Goal: Transaction & Acquisition: Purchase product/service

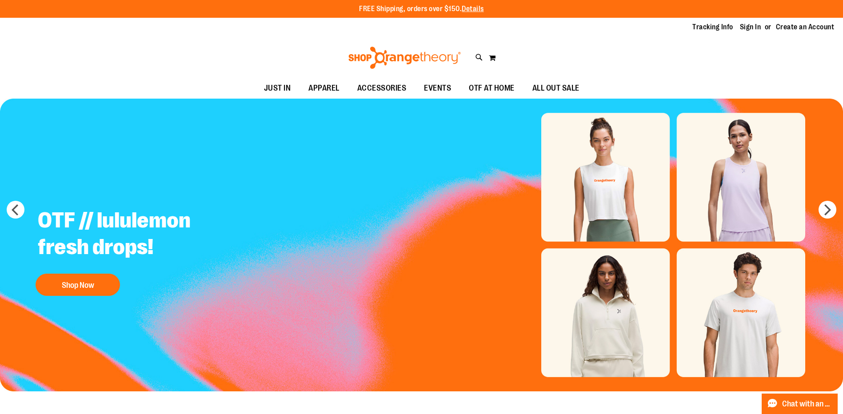
type input "**********"
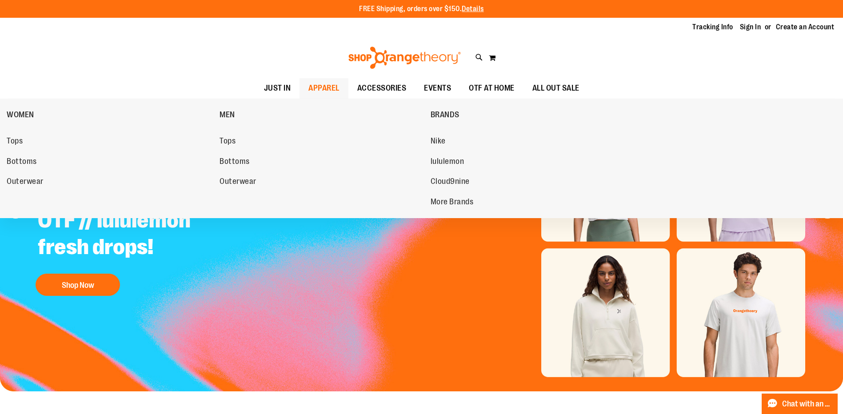
drag, startPoint x: 394, startPoint y: 403, endPoint x: 324, endPoint y: 86, distance: 323.9
click at [324, 86] on span "APPAREL" at bounding box center [323, 88] width 31 height 20
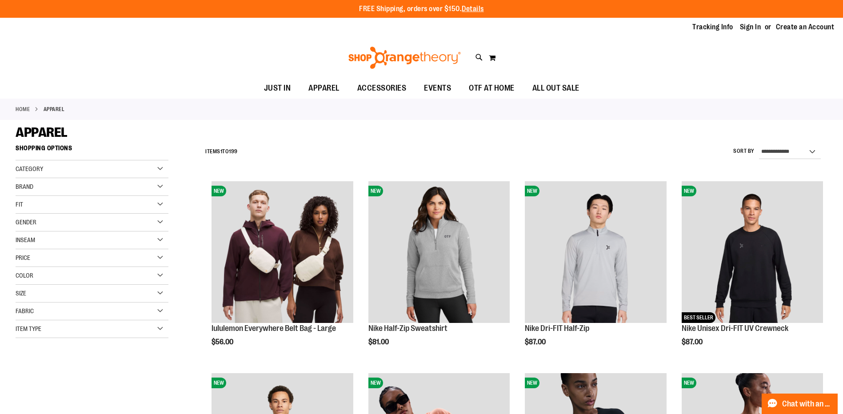
type input "**********"
click at [424, 56] on img at bounding box center [404, 58] width 115 height 22
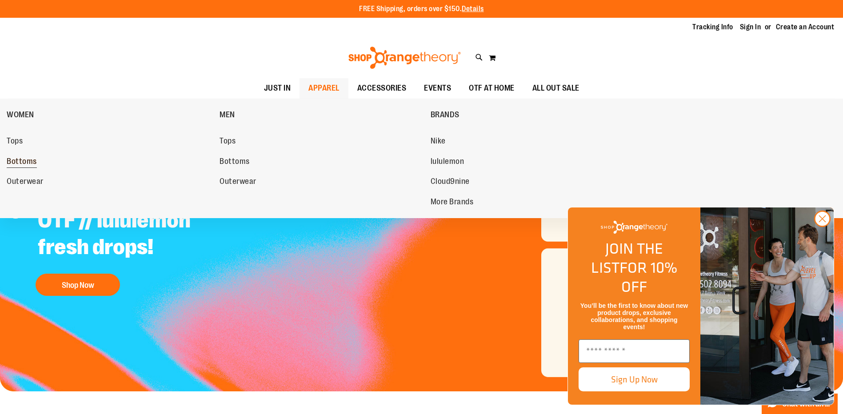
type input "**********"
click at [24, 155] on link "Bottoms" at bounding box center [109, 162] width 204 height 16
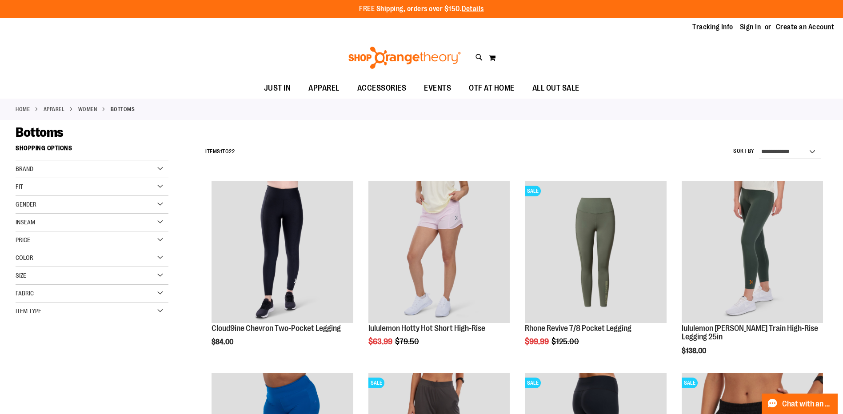
type input "**********"
click at [84, 172] on div "Brand" at bounding box center [92, 169] width 153 height 18
click at [51, 196] on link "lululemon" at bounding box center [86, 196] width 147 height 9
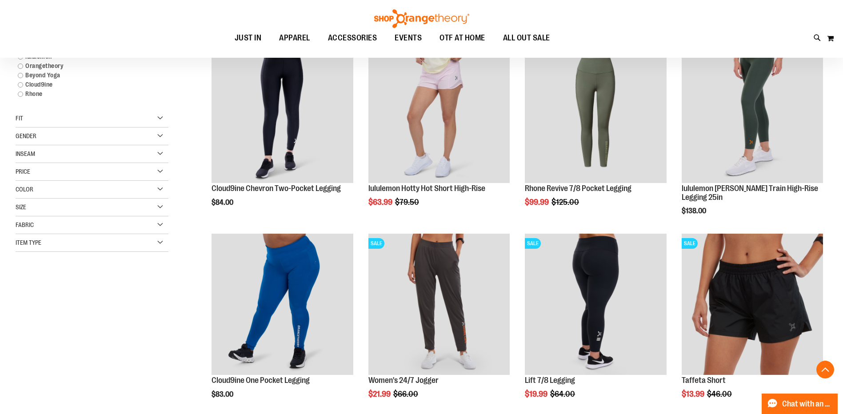
scroll to position [140, 0]
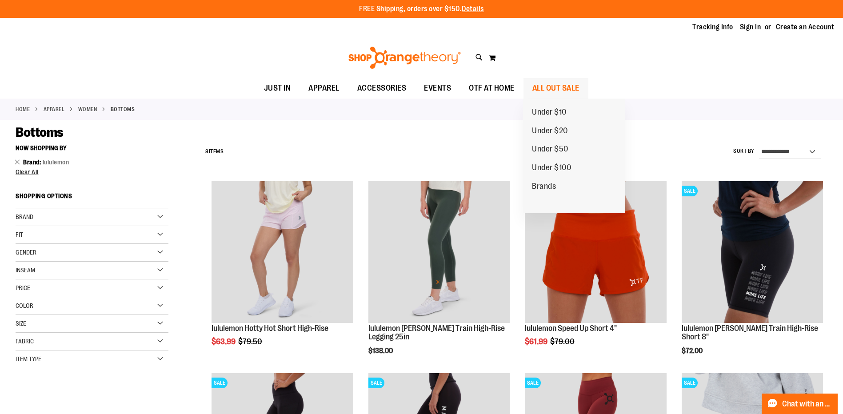
click at [540, 86] on span "ALL OUT SALE" at bounding box center [555, 88] width 47 height 20
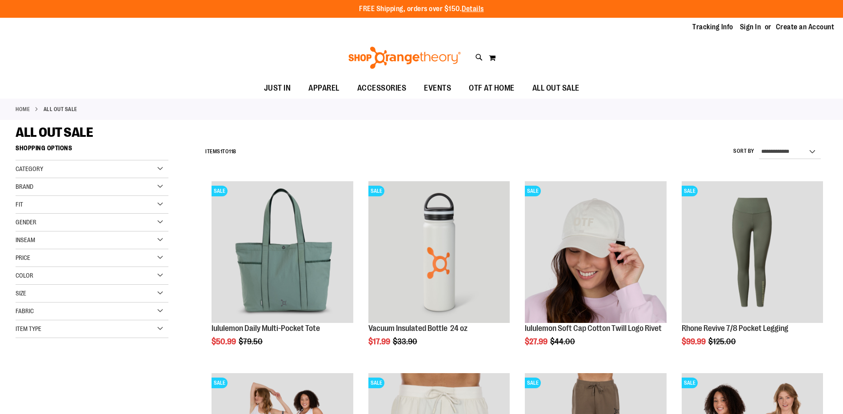
type input "**********"
click at [106, 182] on div "Brand" at bounding box center [92, 187] width 153 height 18
click at [45, 222] on link "lululemon" at bounding box center [86, 223] width 147 height 9
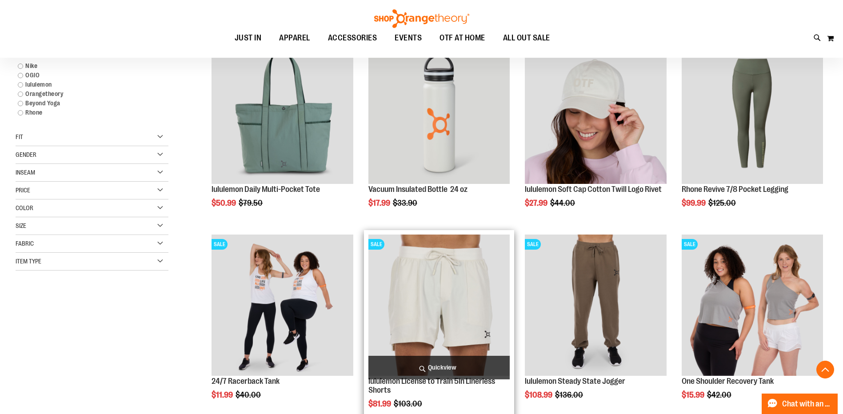
scroll to position [140, 0]
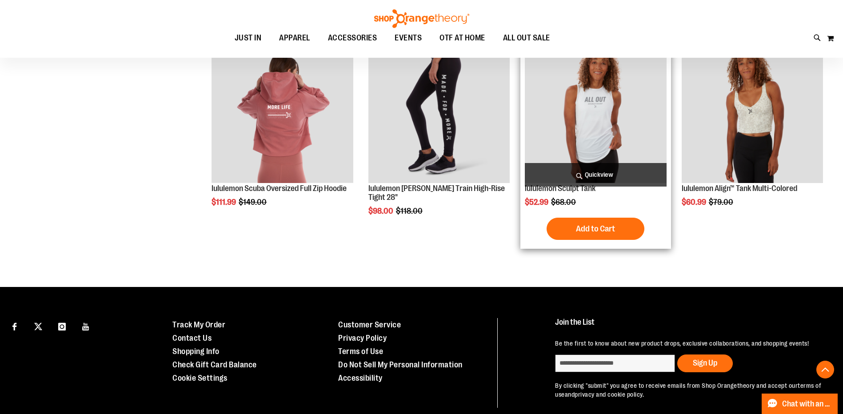
scroll to position [665, 0]
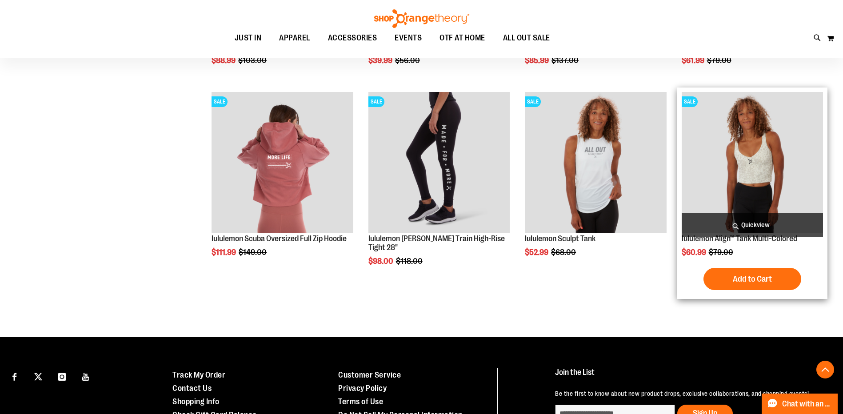
click at [769, 162] on img "product" at bounding box center [752, 162] width 141 height 141
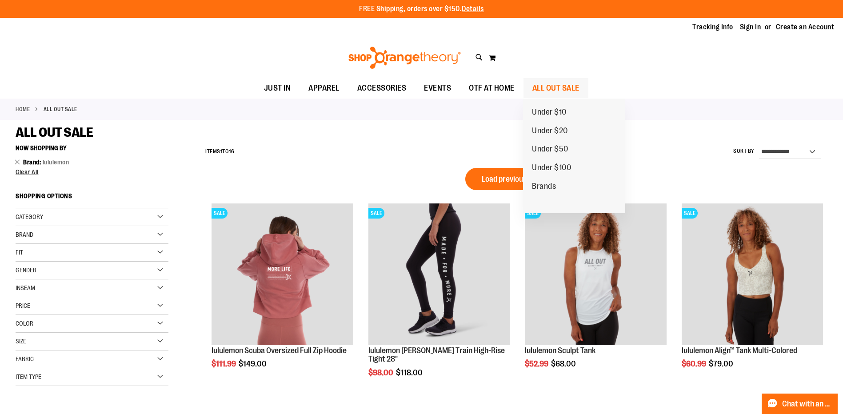
type input "**********"
click at [561, 90] on span "ALL OUT SALE" at bounding box center [555, 88] width 47 height 20
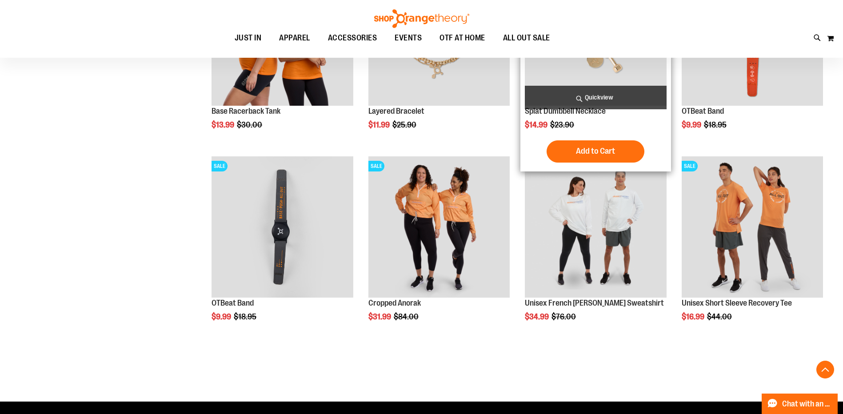
scroll to position [1636, 0]
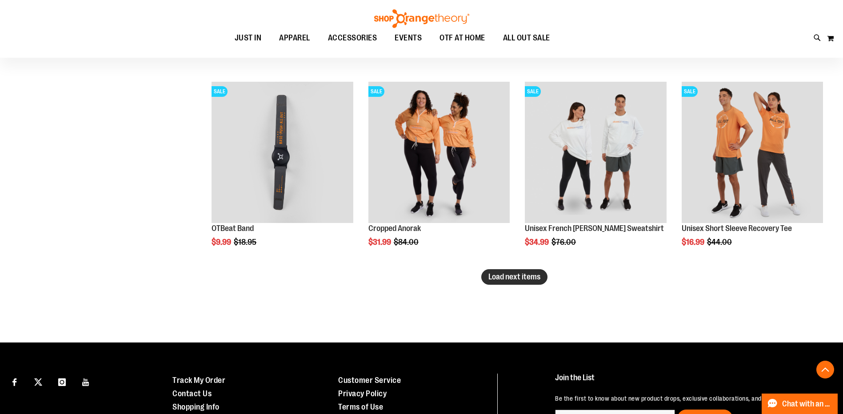
type input "**********"
click at [508, 277] on span "Load next items" at bounding box center [514, 276] width 52 height 9
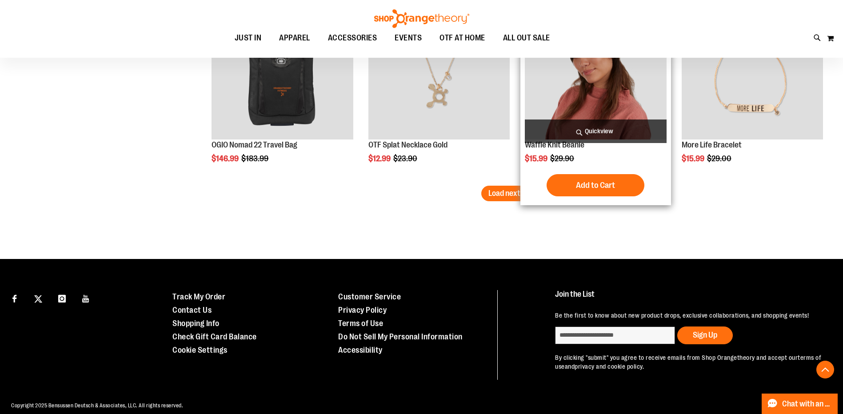
scroll to position [2306, 0]
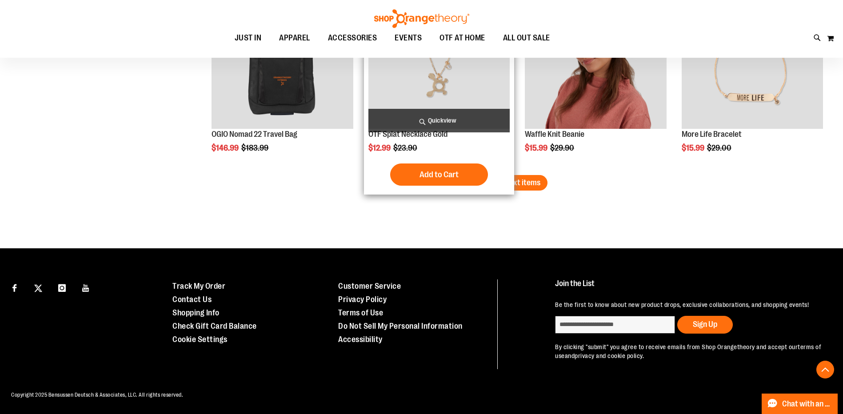
click at [495, 165] on div "Add to Cart In stock" at bounding box center [438, 175] width 141 height 22
click at [512, 171] on div "SALE OTF Splat Necklace Gold Special Price $12.99 Regular Price $23.90 Quickvie…" at bounding box center [439, 89] width 150 height 212
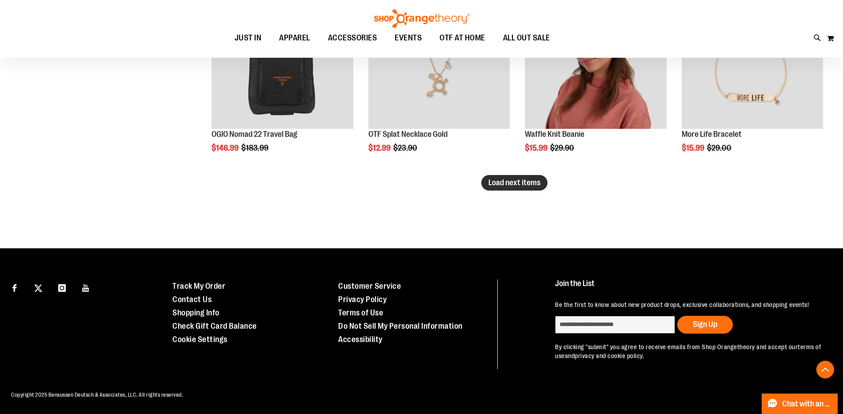
click at [531, 180] on span "Load next items" at bounding box center [514, 182] width 52 height 9
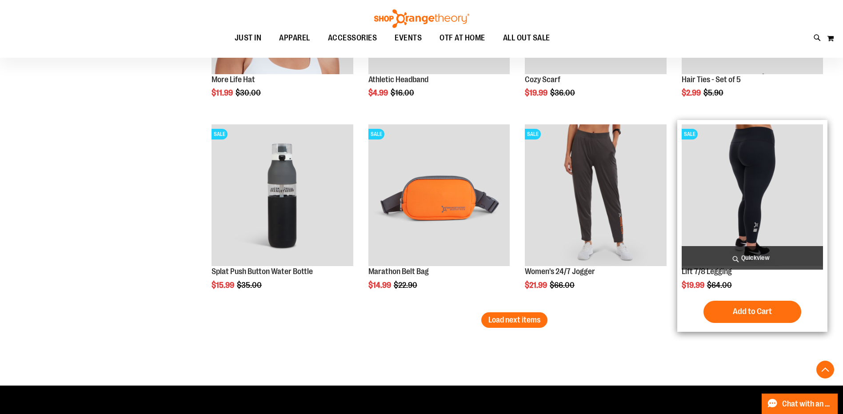
scroll to position [2751, 0]
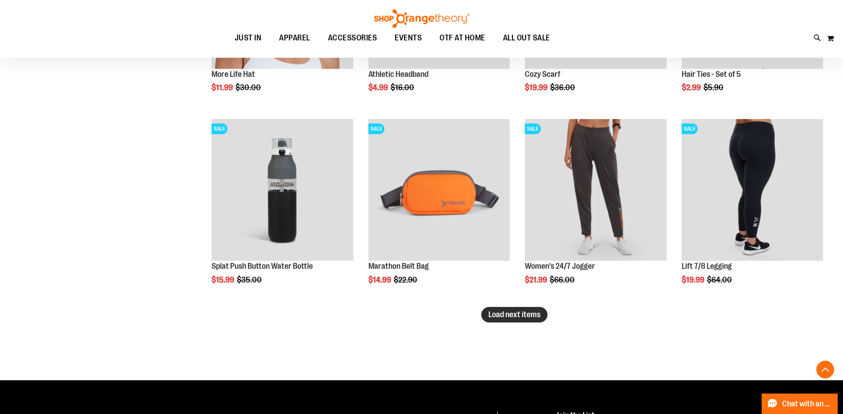
click at [534, 314] on span "Load next items" at bounding box center [514, 314] width 52 height 9
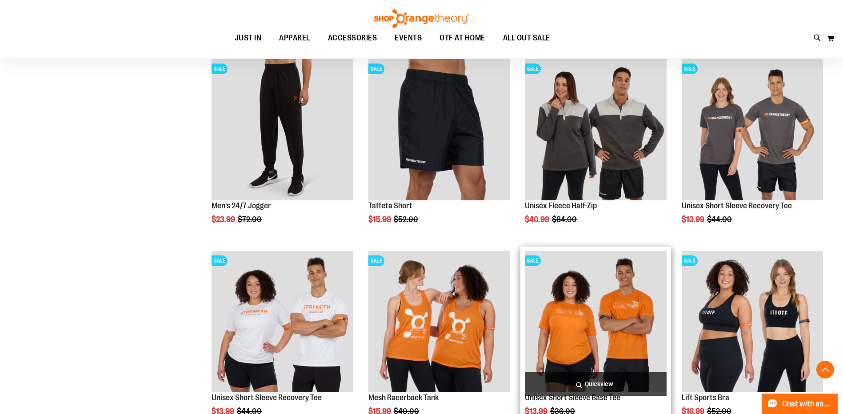
scroll to position [3417, 0]
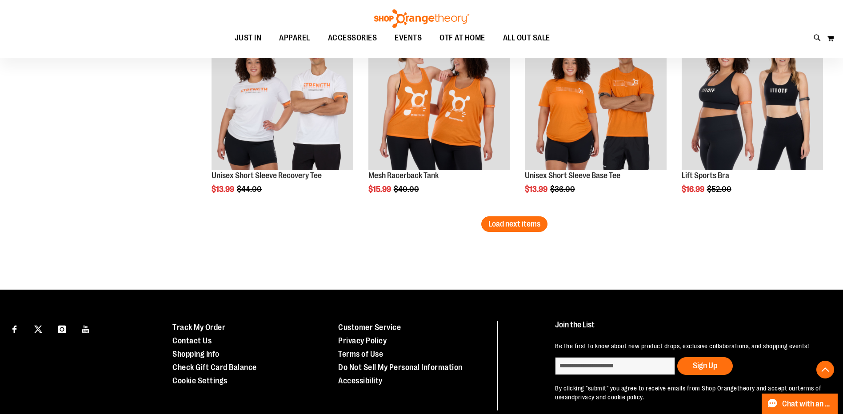
click at [537, 228] on button "Load next items" at bounding box center [514, 224] width 66 height 16
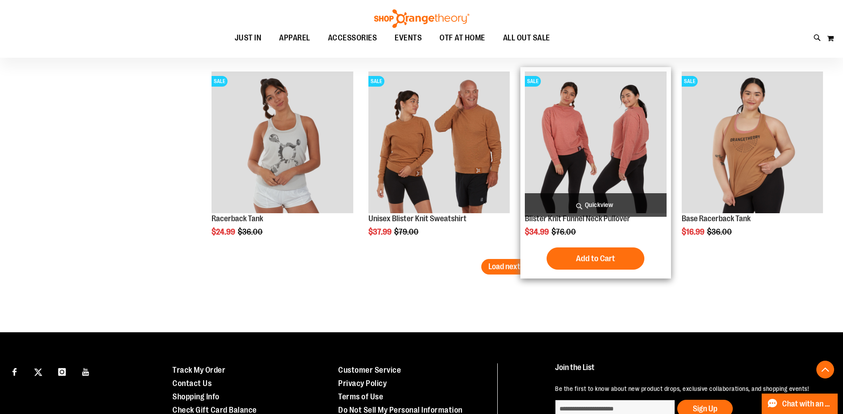
scroll to position [4034, 0]
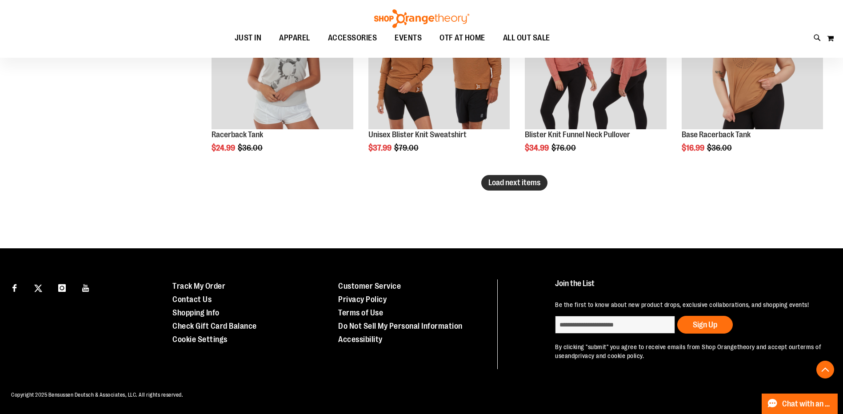
click at [538, 188] on button "Load next items" at bounding box center [514, 183] width 66 height 16
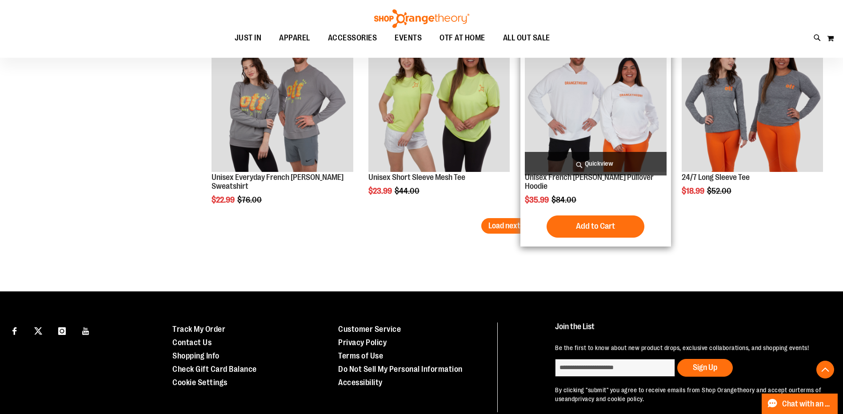
scroll to position [4611, 0]
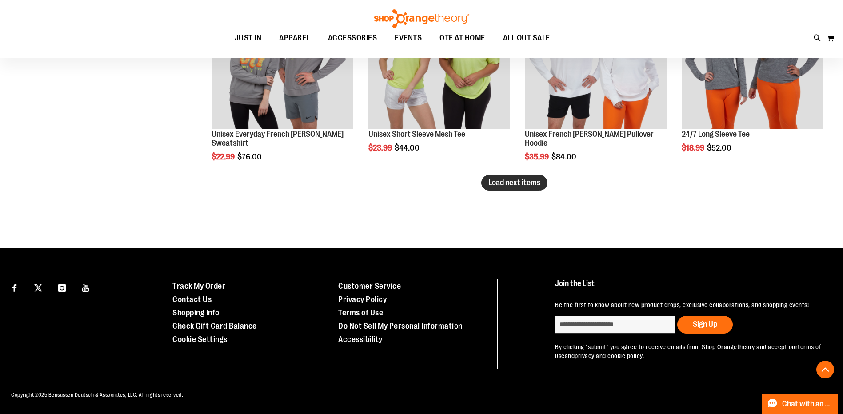
click at [498, 183] on span "Load next items" at bounding box center [514, 182] width 52 height 9
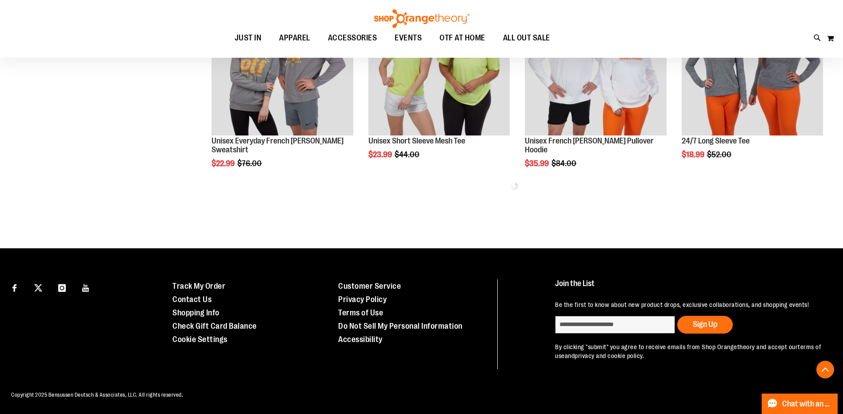
scroll to position [4604, 0]
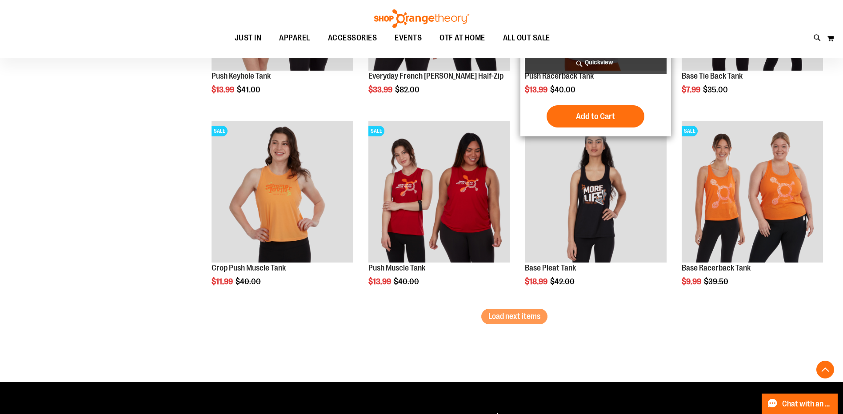
scroll to position [5055, 0]
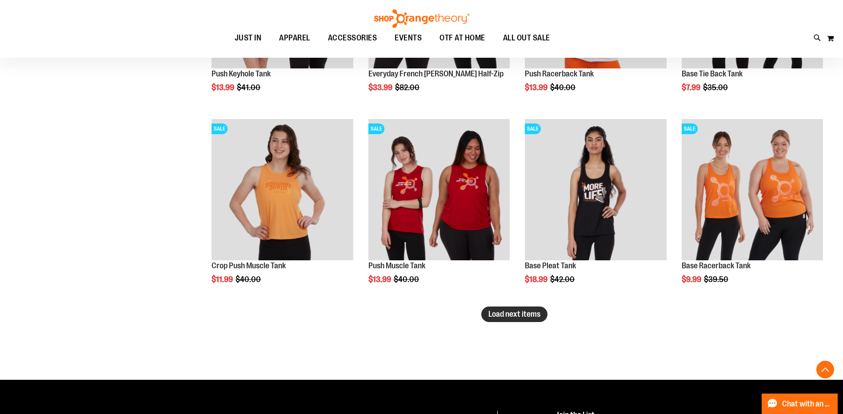
click at [509, 312] on span "Load next items" at bounding box center [514, 314] width 52 height 9
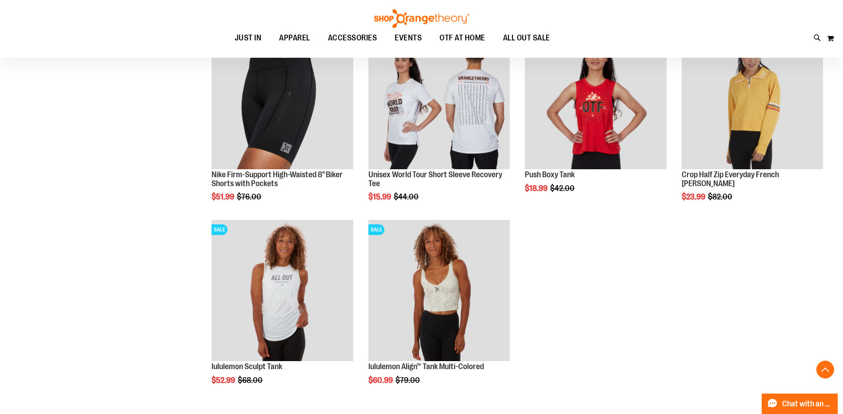
scroll to position [5544, 0]
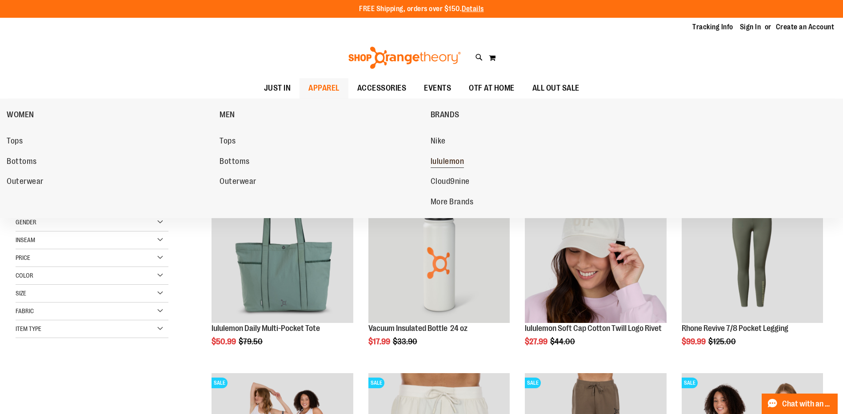
click at [449, 160] on span "lululemon" at bounding box center [448, 162] width 34 height 11
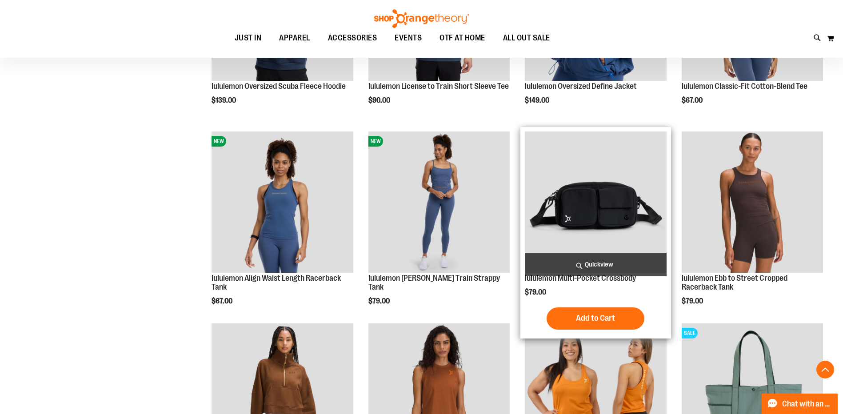
scroll to position [444, 0]
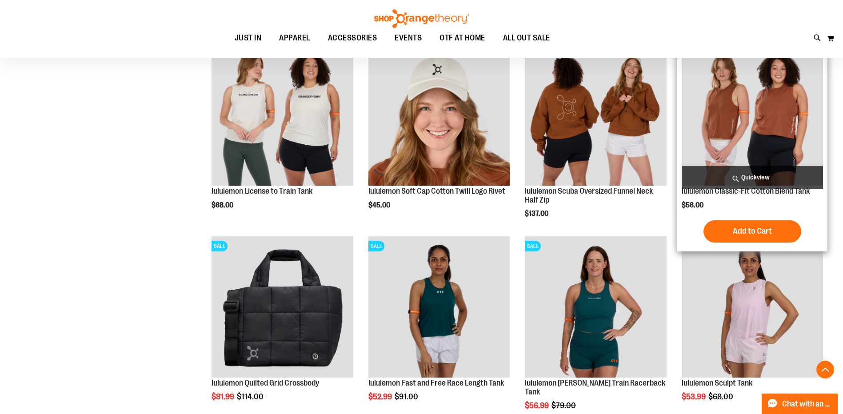
scroll to position [1547, 0]
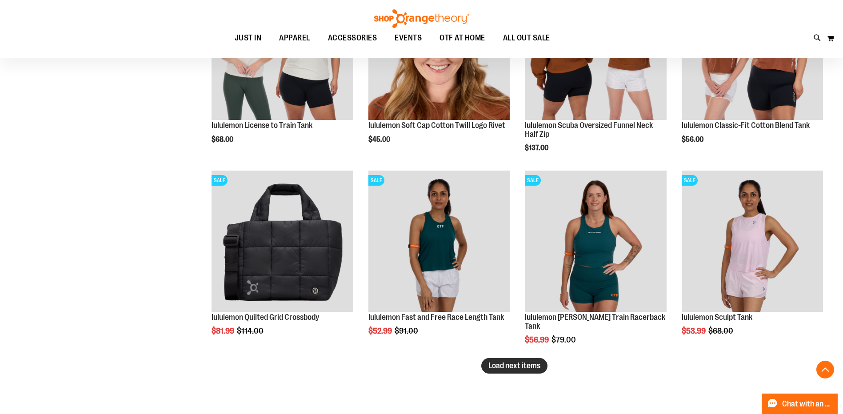
type input "**********"
click at [513, 367] on span "Load next items" at bounding box center [514, 365] width 52 height 9
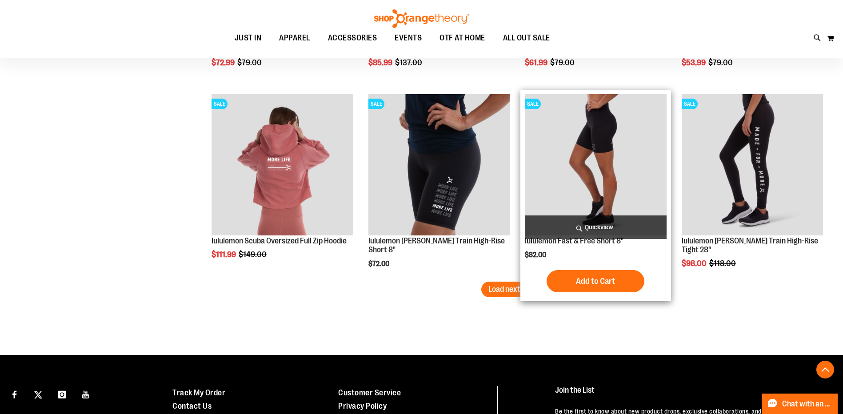
scroll to position [2212, 0]
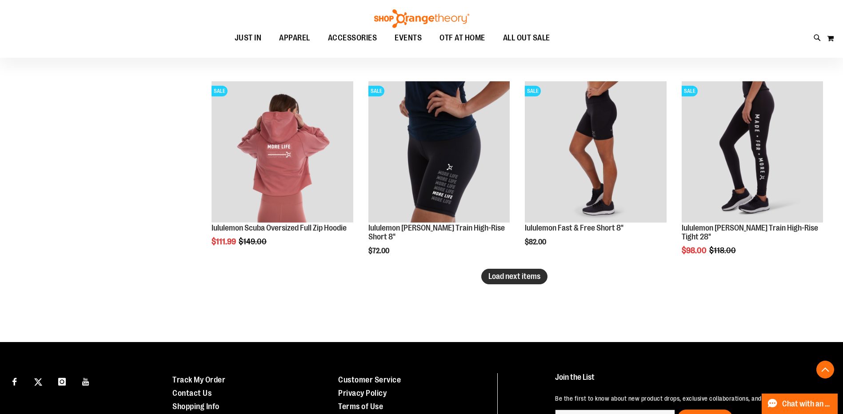
click at [521, 275] on span "Load next items" at bounding box center [514, 276] width 52 height 9
